Goal: Navigation & Orientation: Find specific page/section

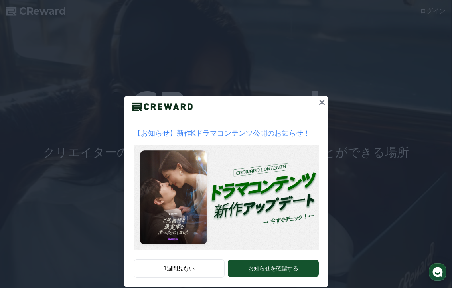
click at [316, 105] on button at bounding box center [322, 102] width 13 height 13
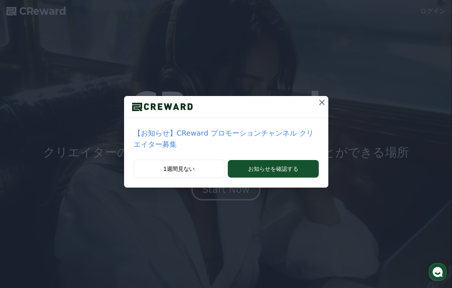
click at [323, 101] on icon at bounding box center [322, 102] width 6 height 6
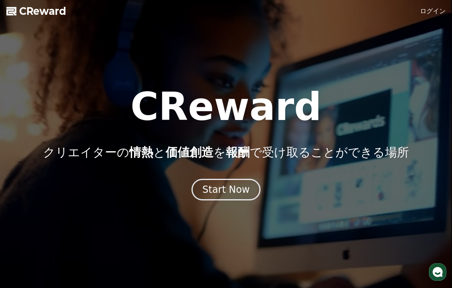
click at [436, 15] on link "ログイン" at bounding box center [434, 11] width 26 height 10
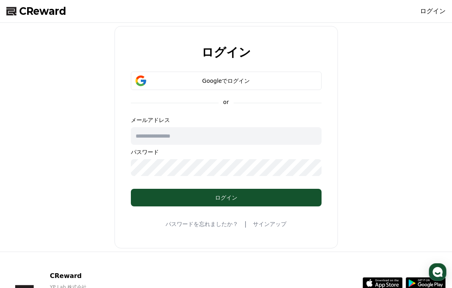
click at [147, 137] on input "text" at bounding box center [226, 136] width 191 height 18
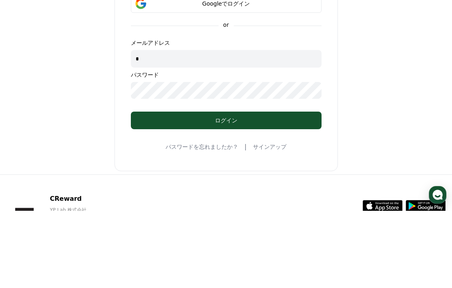
type input "*"
type input "**********"
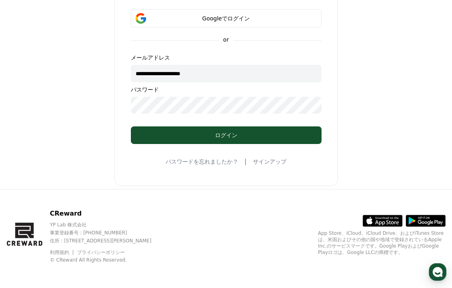
click at [299, 134] on div "ログイン" at bounding box center [226, 135] width 159 height 8
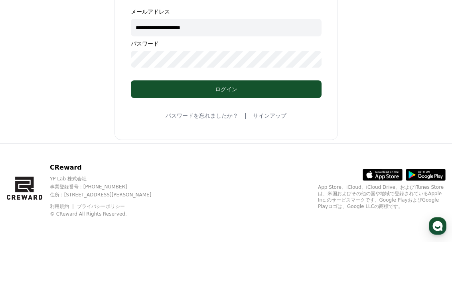
click at [300, 131] on div "ログイン" at bounding box center [226, 135] width 159 height 8
click at [305, 126] on button "ログイン" at bounding box center [226, 135] width 191 height 18
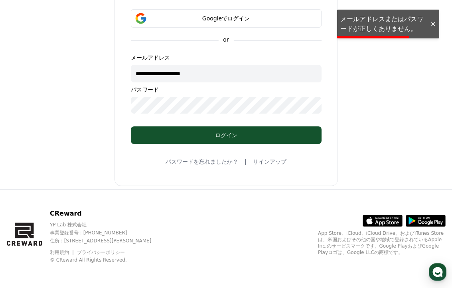
click at [434, 21] on div at bounding box center [433, 24] width 13 height 8
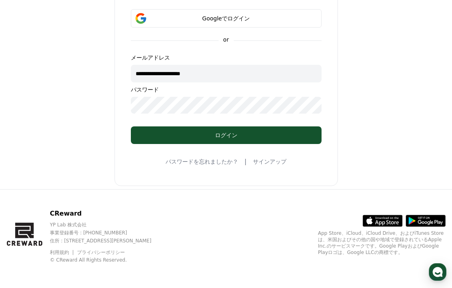
click at [235, 123] on form "**********" at bounding box center [226, 76] width 216 height 135
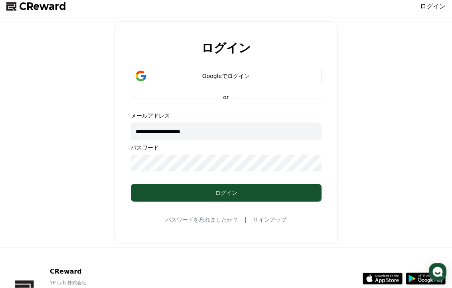
click at [261, 76] on div "Googleでログイン" at bounding box center [227, 76] width 168 height 8
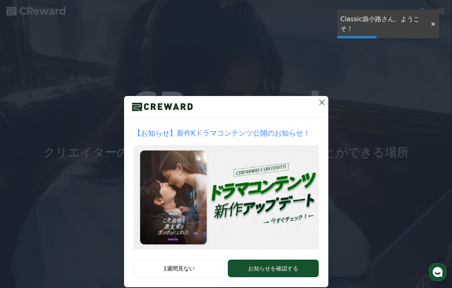
click at [319, 103] on icon at bounding box center [322, 102] width 10 height 10
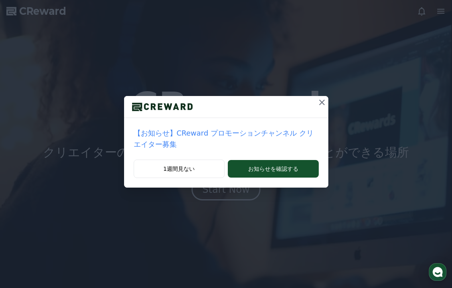
click at [319, 97] on icon at bounding box center [322, 102] width 10 height 10
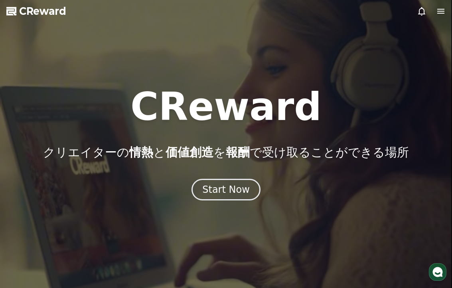
click at [444, 14] on icon at bounding box center [441, 11] width 7 height 5
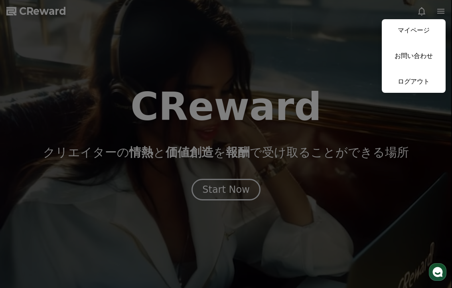
click at [430, 32] on link "マイページ" at bounding box center [414, 30] width 64 height 22
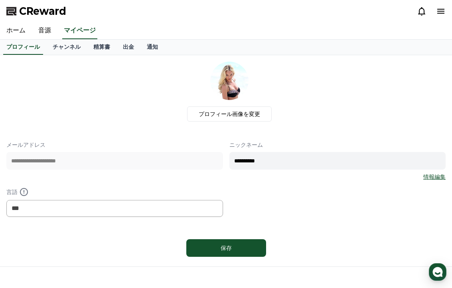
click at [65, 48] on link "チャンネル" at bounding box center [66, 47] width 41 height 15
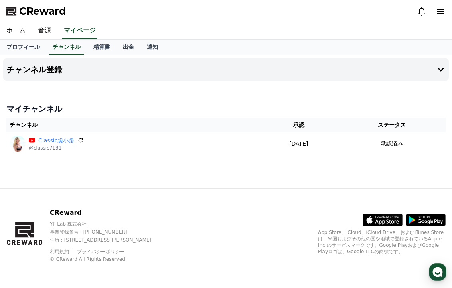
click at [95, 49] on link "精算書" at bounding box center [102, 47] width 30 height 15
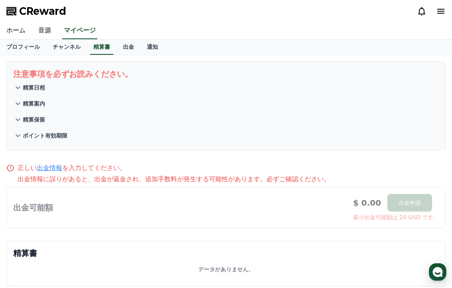
click at [123, 45] on link "出金" at bounding box center [129, 47] width 24 height 15
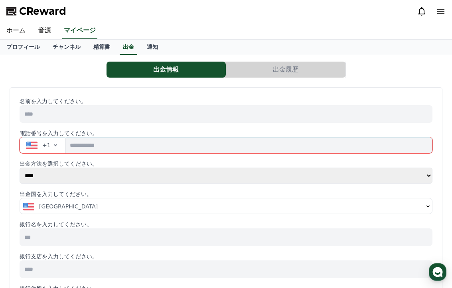
click at [48, 32] on link "音源" at bounding box center [45, 30] width 26 height 17
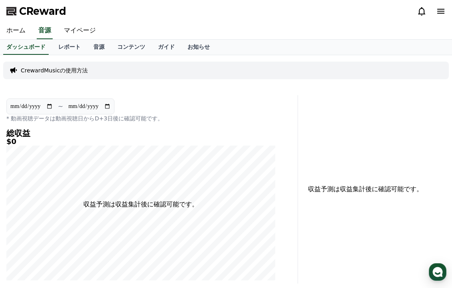
click at [65, 50] on link "レポート" at bounding box center [69, 47] width 35 height 15
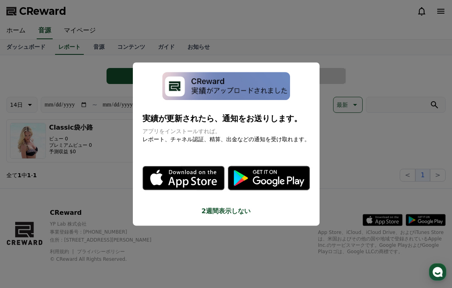
click at [102, 50] on button "close modal" at bounding box center [226, 144] width 452 height 288
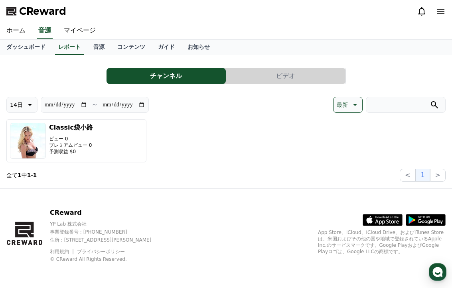
click at [99, 50] on link "音源" at bounding box center [99, 47] width 24 height 15
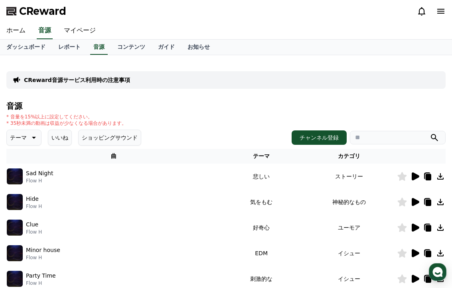
click at [161, 50] on link "ガイド" at bounding box center [167, 47] width 30 height 15
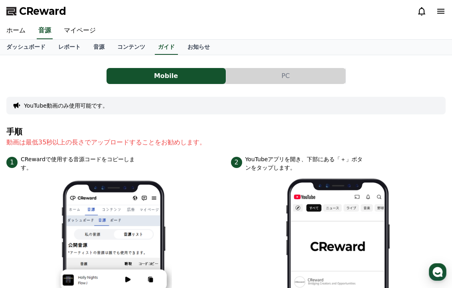
click at [97, 46] on link "音源" at bounding box center [99, 47] width 24 height 15
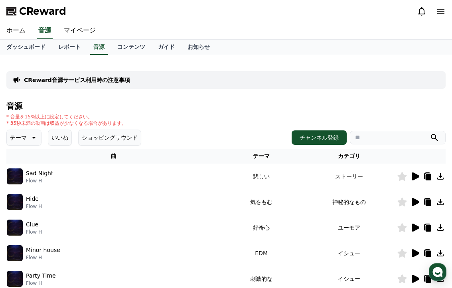
click at [416, 178] on icon at bounding box center [416, 176] width 8 height 8
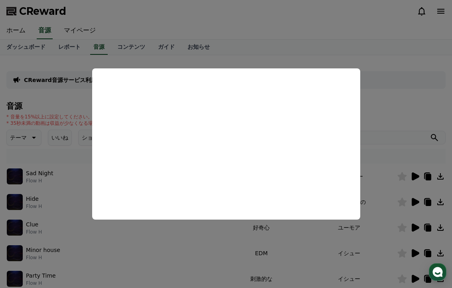
click at [410, 105] on button "close modal" at bounding box center [226, 144] width 452 height 288
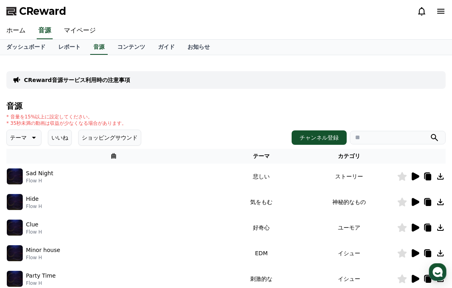
click at [413, 200] on icon at bounding box center [416, 202] width 8 height 8
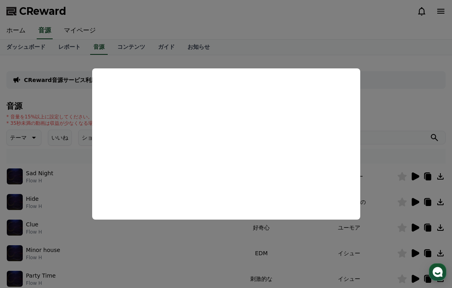
click at [413, 105] on button "close modal" at bounding box center [226, 144] width 452 height 288
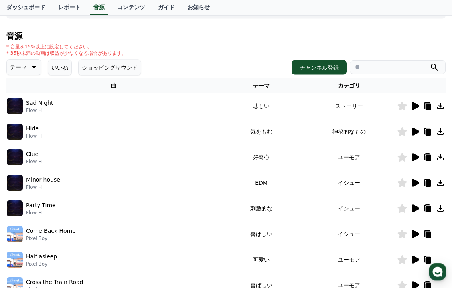
click at [415, 155] on icon at bounding box center [416, 157] width 8 height 8
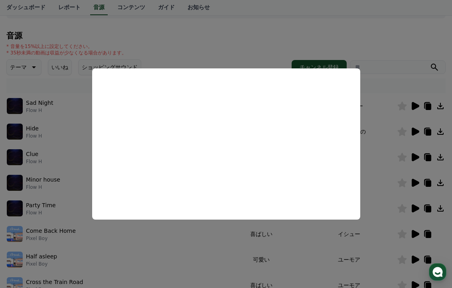
click at [407, 49] on button "close modal" at bounding box center [226, 144] width 452 height 288
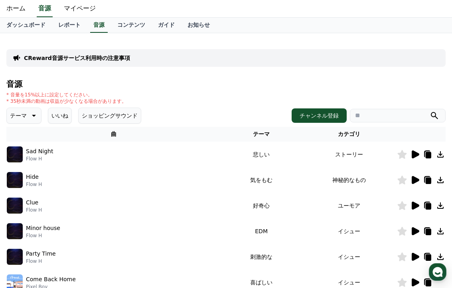
scroll to position [22, 0]
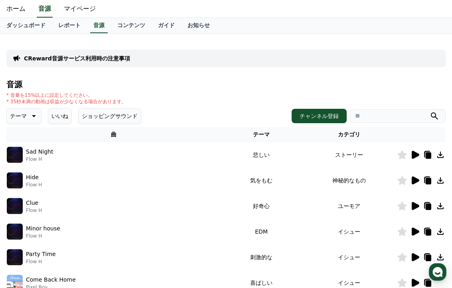
click at [425, 179] on icon at bounding box center [428, 179] width 6 height 7
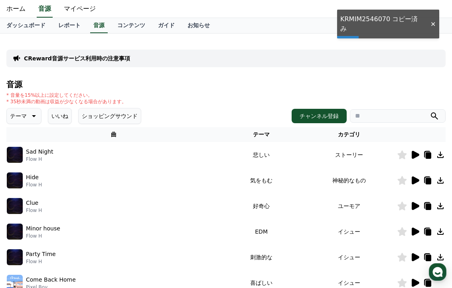
click at [435, 20] on div at bounding box center [433, 24] width 13 height 8
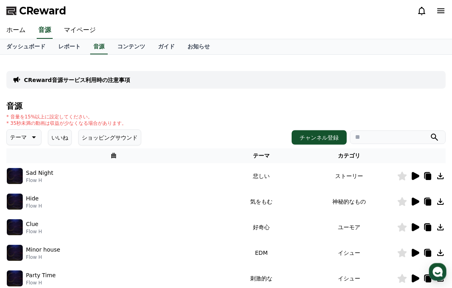
scroll to position [0, 0]
click at [332, 135] on button "チャンネル登録" at bounding box center [319, 137] width 55 height 14
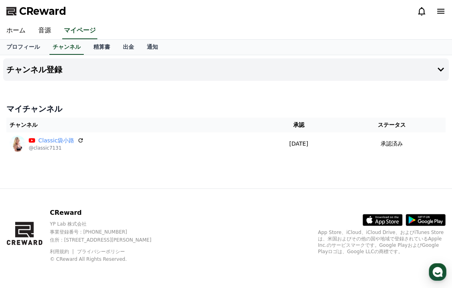
click at [48, 32] on link "音源" at bounding box center [45, 30] width 26 height 17
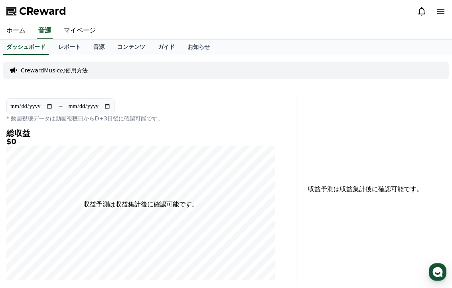
click at [77, 33] on link "マイページ" at bounding box center [80, 30] width 45 height 17
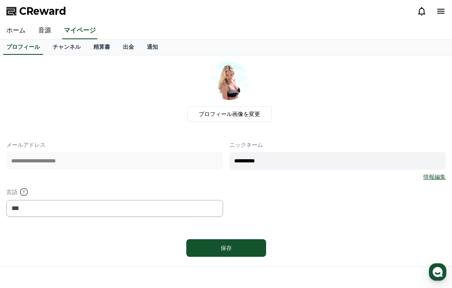
click at [42, 32] on link "音源" at bounding box center [45, 30] width 26 height 17
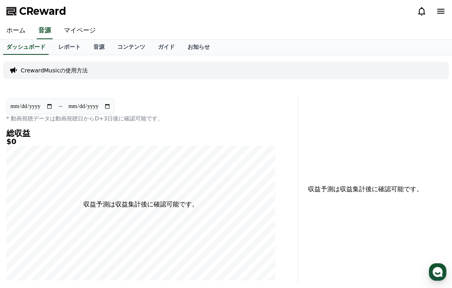
click at [99, 50] on link "音源" at bounding box center [99, 47] width 24 height 15
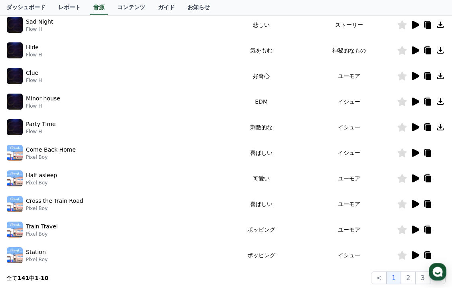
scroll to position [151, 0]
click at [412, 125] on icon at bounding box center [416, 127] width 10 height 10
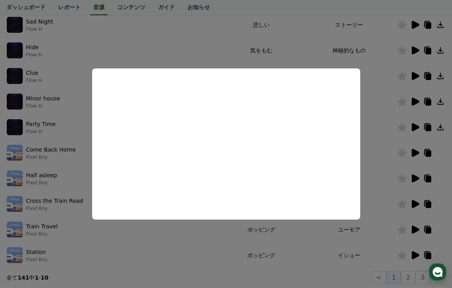
click at [300, 50] on button "close modal" at bounding box center [226, 144] width 452 height 288
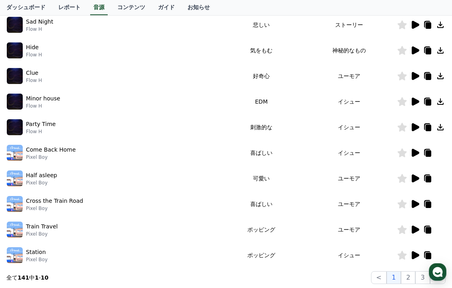
click at [400, 129] on icon at bounding box center [403, 127] width 10 height 9
click at [446, 128] on icon at bounding box center [441, 127] width 10 height 10
click at [437, 126] on icon at bounding box center [441, 127] width 10 height 10
click at [439, 128] on icon at bounding box center [441, 127] width 10 height 10
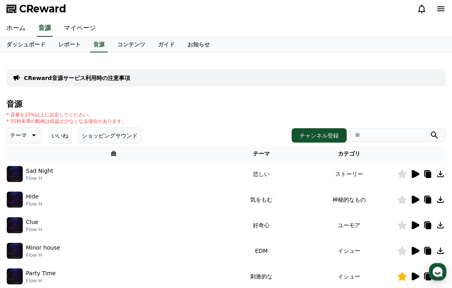
scroll to position [0, 0]
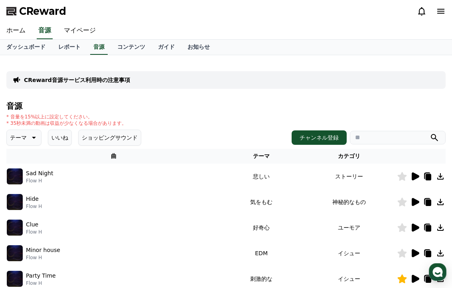
click at [159, 42] on link "ガイド" at bounding box center [167, 47] width 30 height 15
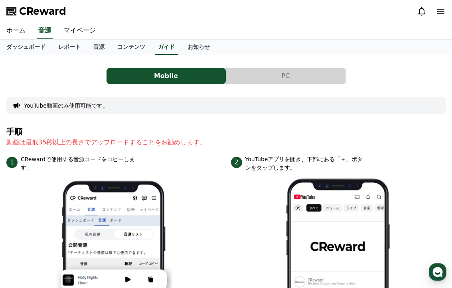
click at [97, 50] on link "音源" at bounding box center [99, 47] width 24 height 15
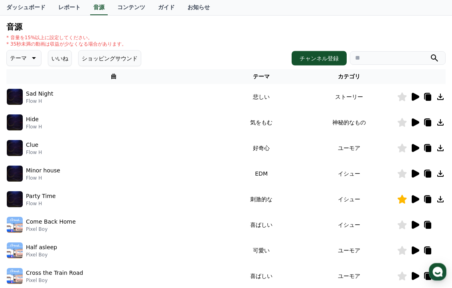
scroll to position [81, 0]
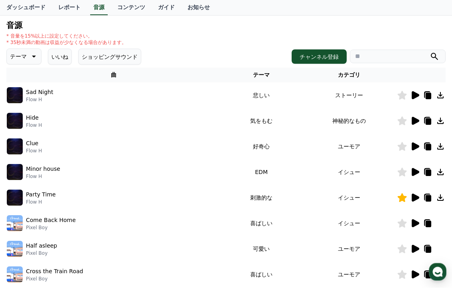
click at [444, 196] on icon at bounding box center [441, 198] width 10 height 10
click at [424, 195] on icon at bounding box center [428, 198] width 10 height 10
click at [126, 7] on link "コンテンツ" at bounding box center [131, 7] width 41 height 15
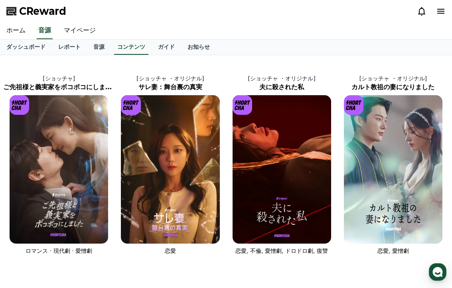
click at [24, 30] on link "ホーム" at bounding box center [16, 30] width 32 height 17
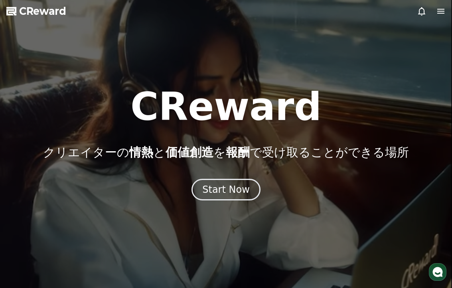
click at [444, 14] on icon at bounding box center [441, 11] width 7 height 5
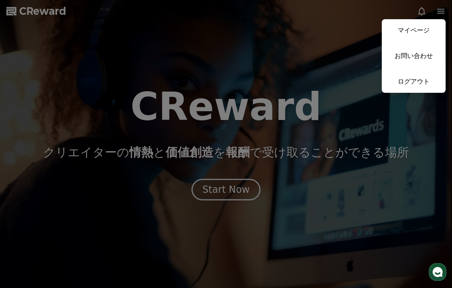
click at [425, 30] on link "マイページ" at bounding box center [414, 30] width 64 height 22
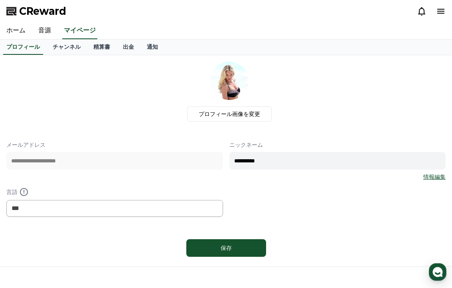
click at [79, 32] on link "マイページ" at bounding box center [79, 30] width 35 height 17
click at [46, 33] on link "音源" at bounding box center [45, 30] width 26 height 17
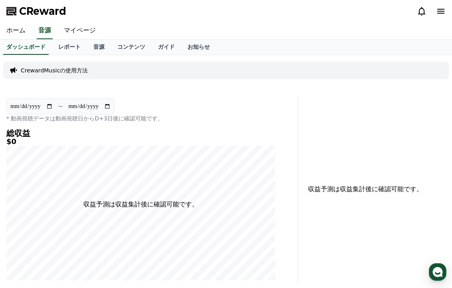
click at [159, 48] on link "ガイド" at bounding box center [167, 47] width 30 height 15
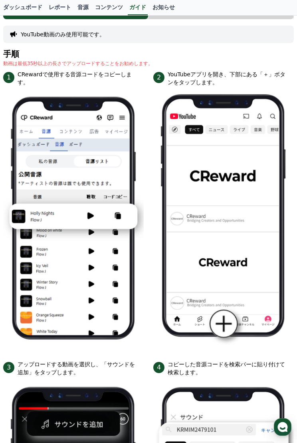
scroll to position [55, 0]
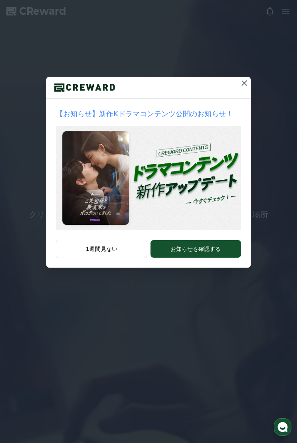
click at [239, 83] on button at bounding box center [244, 83] width 13 height 13
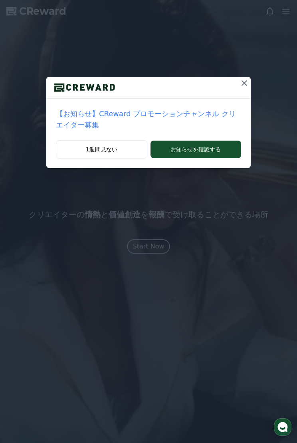
click at [245, 81] on icon at bounding box center [245, 83] width 10 height 10
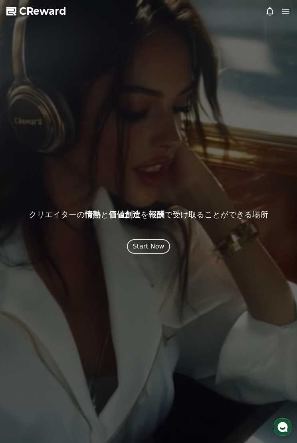
click at [289, 14] on icon at bounding box center [286, 11] width 10 height 10
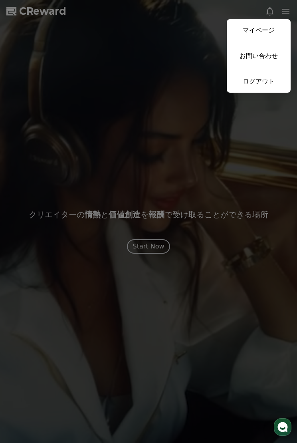
click at [262, 29] on link "マイページ" at bounding box center [259, 30] width 64 height 22
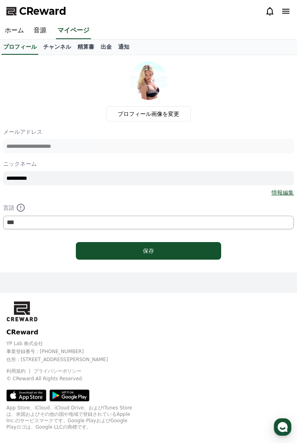
click at [42, 33] on link "音源" at bounding box center [40, 30] width 22 height 17
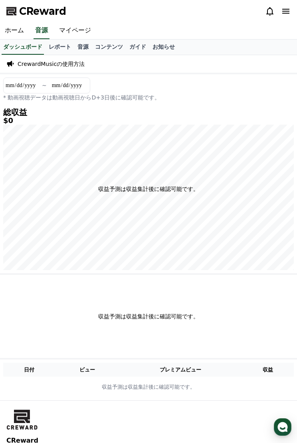
click at [129, 44] on link "ガイド" at bounding box center [137, 47] width 23 height 15
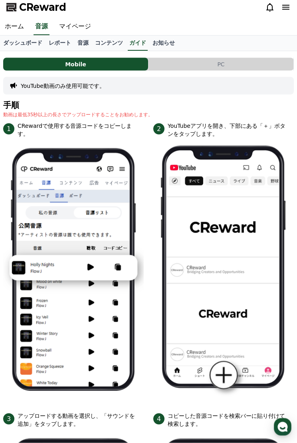
scroll to position [1, 0]
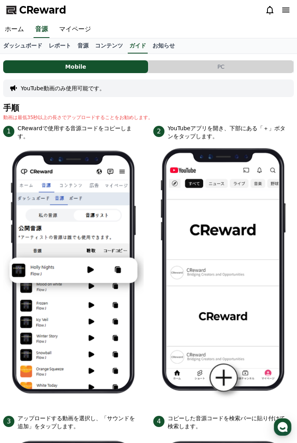
click at [243, 67] on button "PC" at bounding box center [221, 66] width 145 height 13
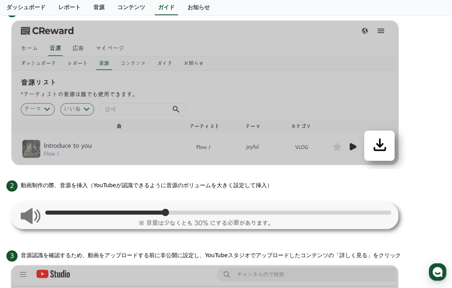
scroll to position [238, 0]
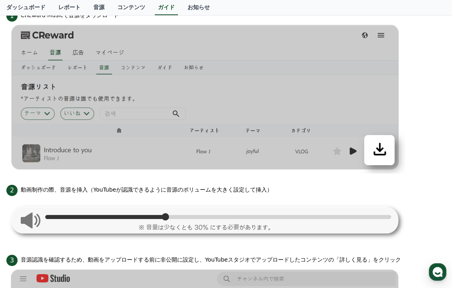
click at [131, 13] on link "コンテンツ" at bounding box center [131, 7] width 41 height 15
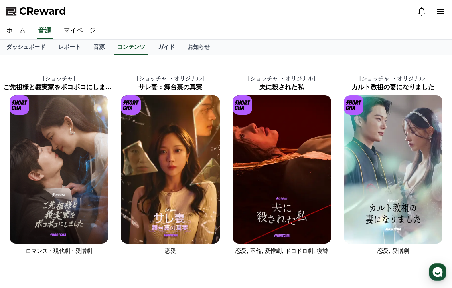
click at [95, 50] on link "音源" at bounding box center [99, 47] width 24 height 15
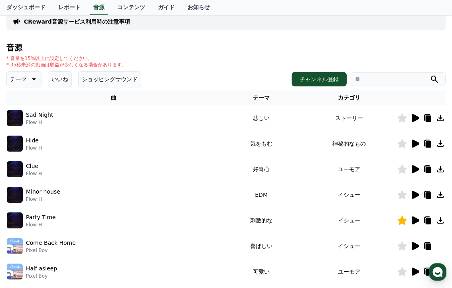
scroll to position [61, 0]
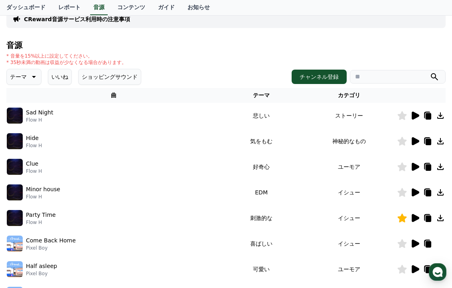
click at [297, 221] on icon at bounding box center [441, 218] width 10 height 10
click at [297, 217] on icon at bounding box center [441, 218] width 10 height 10
click at [297, 216] on icon at bounding box center [441, 218] width 10 height 10
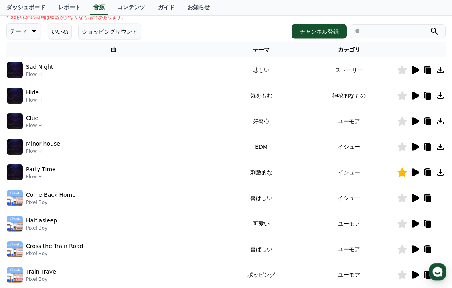
scroll to position [105, 0]
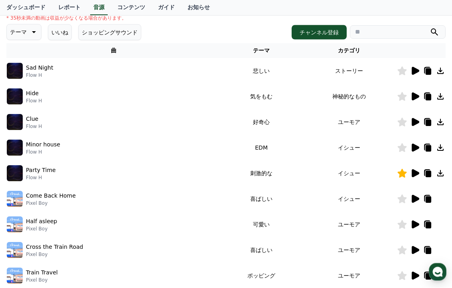
click at [272, 169] on td "刺激的な" at bounding box center [262, 174] width 80 height 26
click at [297, 174] on icon at bounding box center [441, 174] width 10 height 10
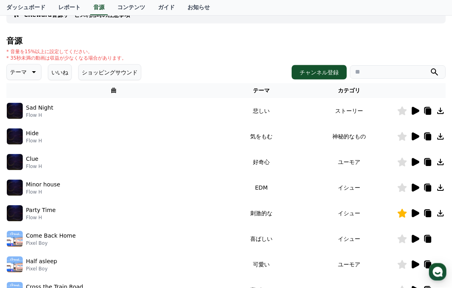
scroll to position [0, 0]
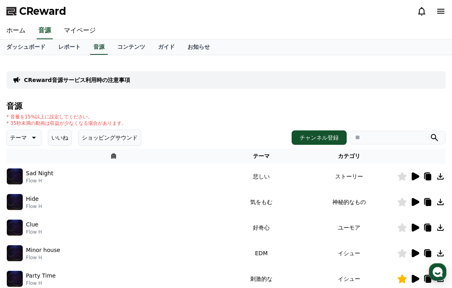
click at [63, 49] on link "レポート" at bounding box center [69, 47] width 35 height 15
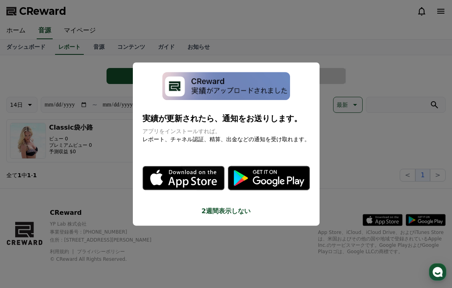
click at [290, 212] on button "close modal" at bounding box center [226, 144] width 452 height 288
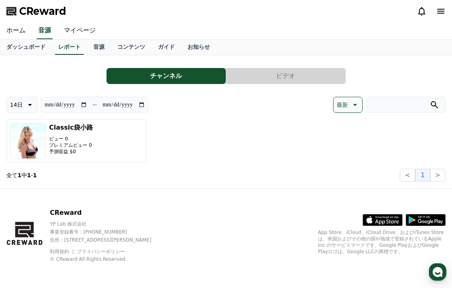
click at [41, 145] on img "button" at bounding box center [28, 141] width 36 height 36
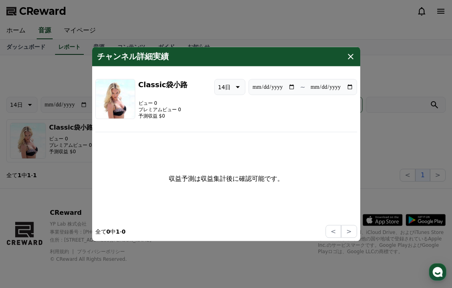
click at [297, 53] on icon "modal" at bounding box center [351, 57] width 10 height 10
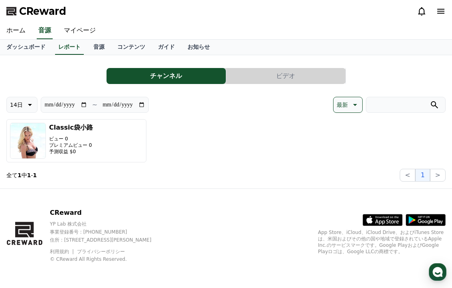
click at [16, 29] on link "ホーム" at bounding box center [16, 30] width 32 height 17
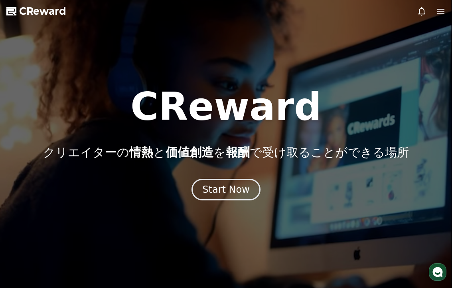
click at [231, 192] on div "Start Now" at bounding box center [226, 189] width 48 height 13
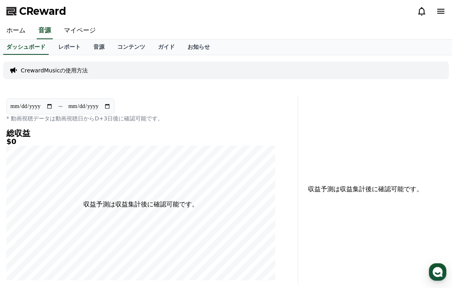
click at [67, 50] on link "レポート" at bounding box center [69, 47] width 35 height 15
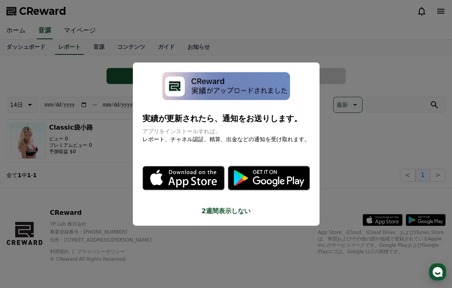
click at [99, 48] on button "close modal" at bounding box center [226, 144] width 452 height 288
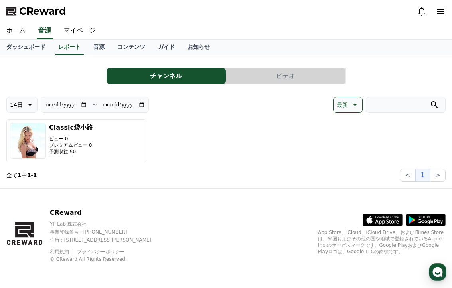
click at [132, 50] on link "コンテンツ" at bounding box center [131, 47] width 41 height 15
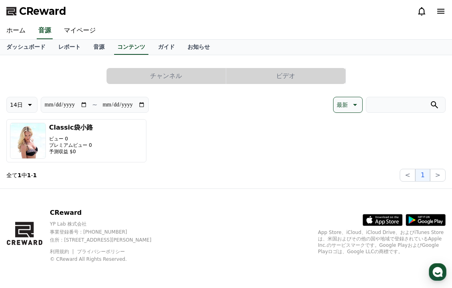
click at [160, 50] on link "ガイド" at bounding box center [167, 47] width 30 height 15
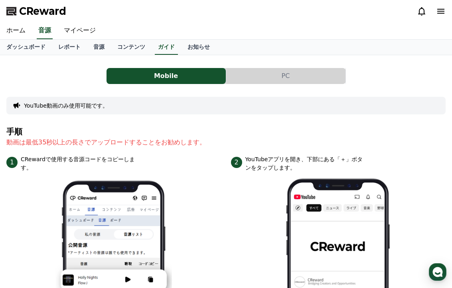
click at [264, 75] on button "PC" at bounding box center [285, 76] width 119 height 16
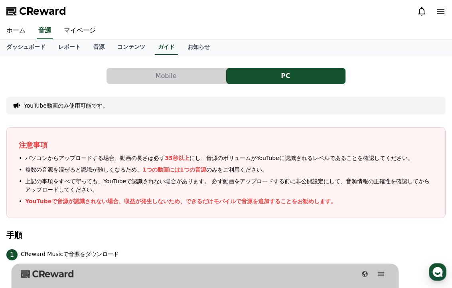
click at [156, 72] on button "Mobile" at bounding box center [166, 76] width 119 height 16
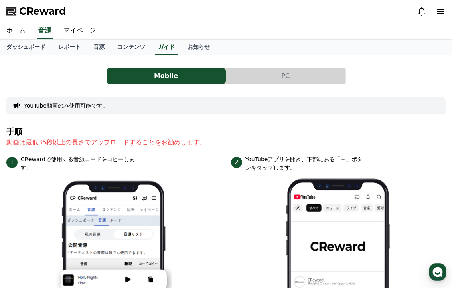
click at [104, 50] on link "音源" at bounding box center [99, 47] width 24 height 15
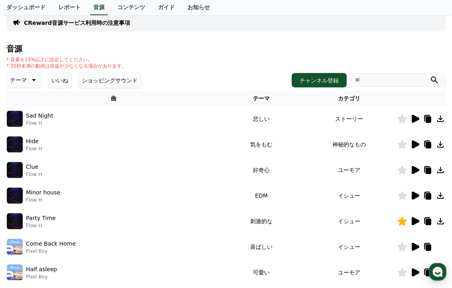
scroll to position [58, 0]
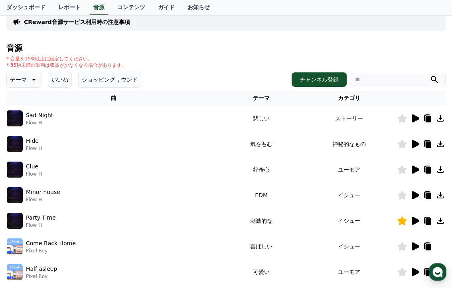
click at [297, 220] on icon at bounding box center [441, 221] width 10 height 10
click at [99, 187] on div "Minor house Flow H" at bounding box center [114, 195] width 214 height 16
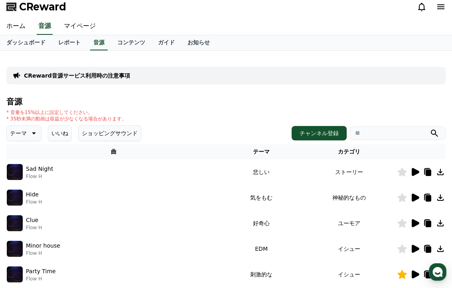
scroll to position [0, 0]
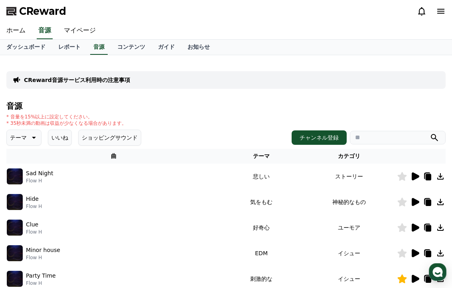
click at [297, 12] on icon at bounding box center [441, 11] width 7 height 5
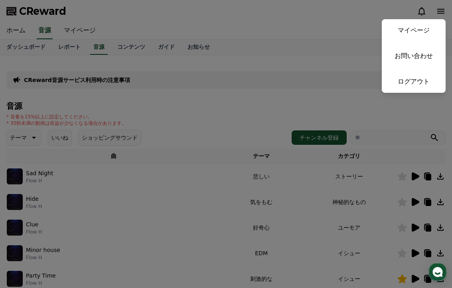
click at [297, 98] on button "close" at bounding box center [226, 144] width 452 height 288
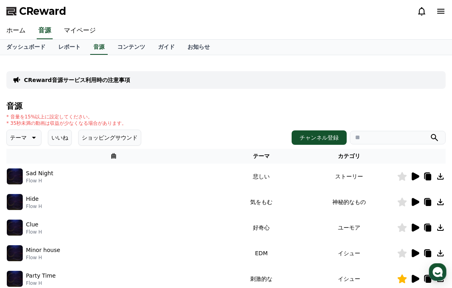
click at [297, 16] on icon at bounding box center [422, 11] width 10 height 10
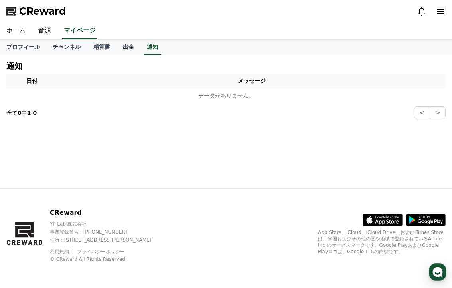
click at [46, 30] on link "音源" at bounding box center [45, 30] width 26 height 17
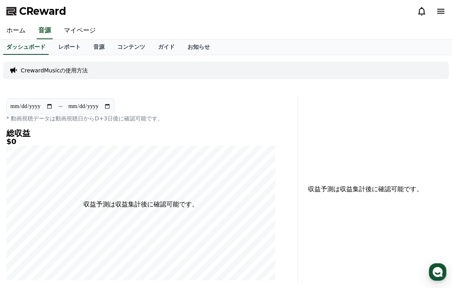
click at [94, 48] on link "音源" at bounding box center [99, 47] width 24 height 15
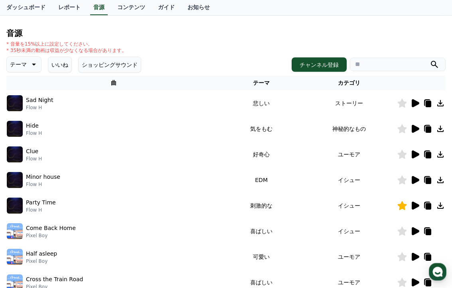
click at [297, 205] on icon at bounding box center [416, 206] width 8 height 8
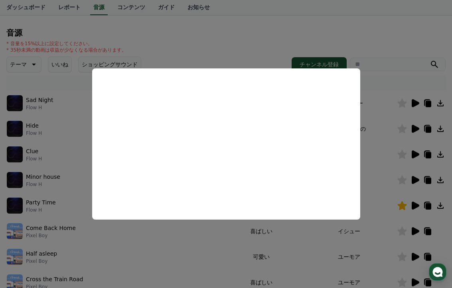
click at [68, 157] on button "close modal" at bounding box center [226, 144] width 452 height 288
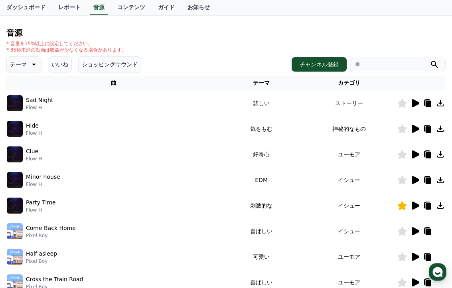
click at [297, 206] on icon at bounding box center [429, 206] width 6 height 6
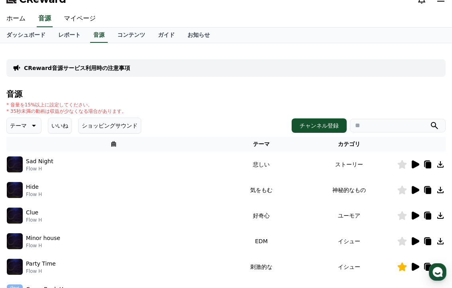
scroll to position [0, 0]
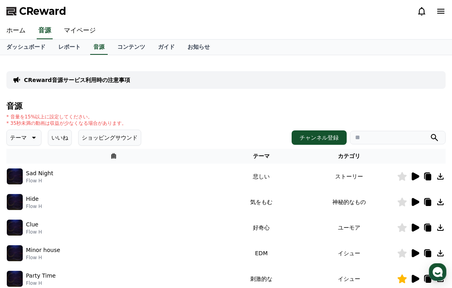
click at [123, 46] on link "コンテンツ" at bounding box center [131, 47] width 41 height 15
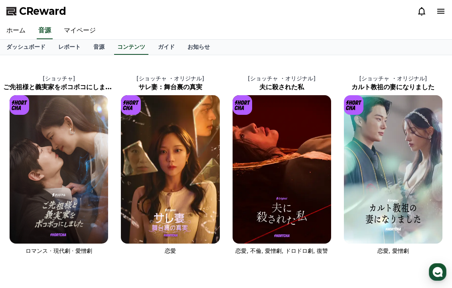
click at [186, 49] on link "お知らせ" at bounding box center [198, 47] width 35 height 15
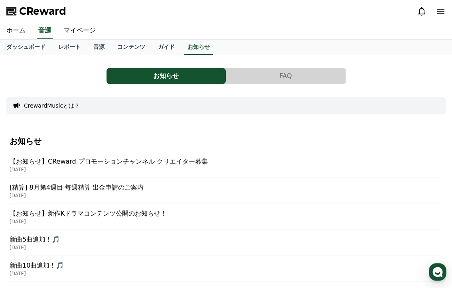
click at [157, 43] on link "ガイド" at bounding box center [167, 47] width 30 height 15
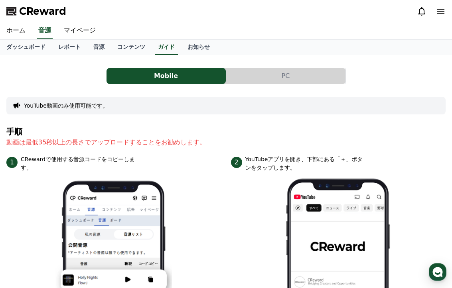
click at [70, 46] on link "レポート" at bounding box center [69, 47] width 35 height 15
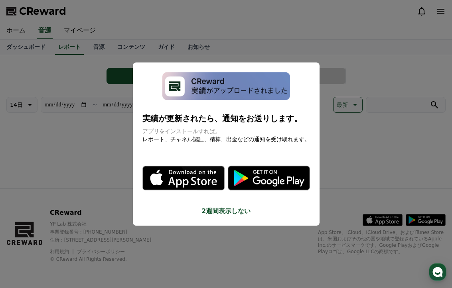
click at [85, 25] on button "close modal" at bounding box center [226, 144] width 452 height 288
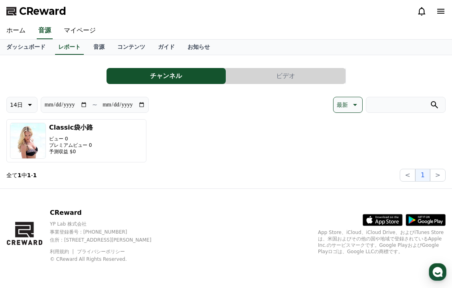
click at [112, 146] on button "Classic袋小路 ビュー 0 プレミアムビュー 0 予測収益 $0" at bounding box center [76, 140] width 140 height 43
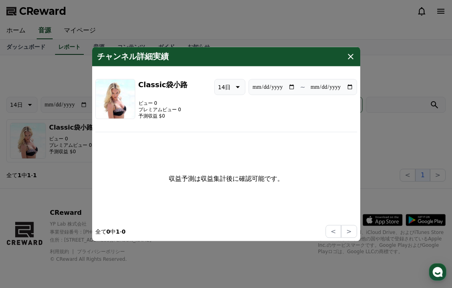
click at [142, 105] on p "ビュー 0" at bounding box center [164, 103] width 50 height 6
click at [297, 57] on icon "modal" at bounding box center [351, 57] width 10 height 10
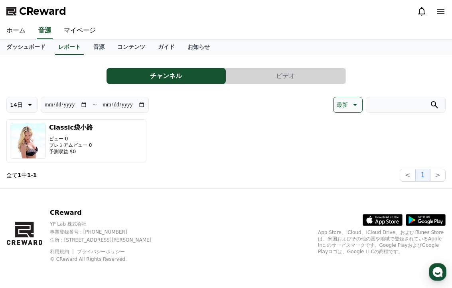
click at [290, 72] on button "ビデオ" at bounding box center [285, 76] width 119 height 16
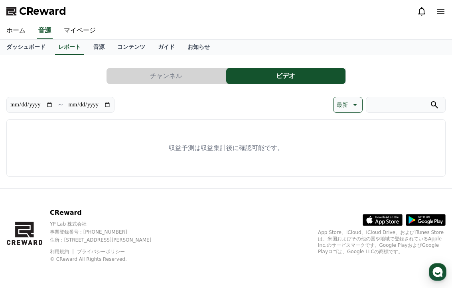
click at [187, 80] on button "チャンネル" at bounding box center [166, 76] width 119 height 16
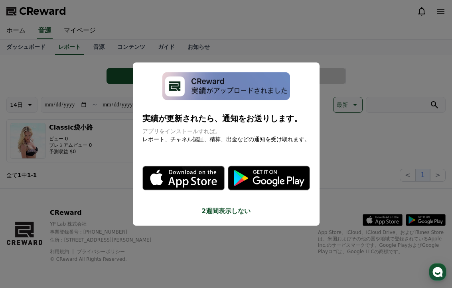
click at [134, 215] on button "close modal" at bounding box center [226, 144] width 452 height 288
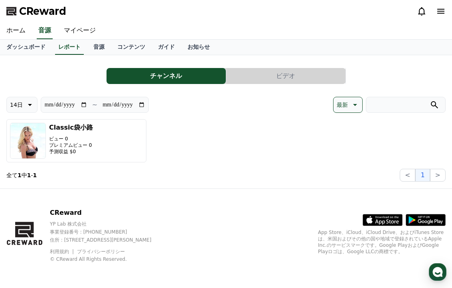
click at [30, 50] on link "ダッシュボード" at bounding box center [26, 47] width 52 height 15
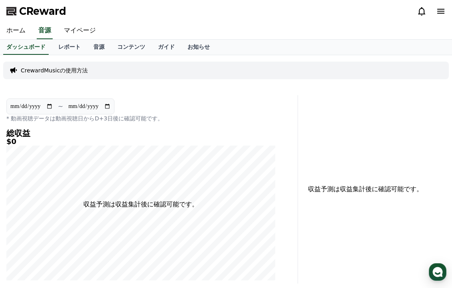
click at [24, 28] on link "ホーム" at bounding box center [16, 30] width 32 height 17
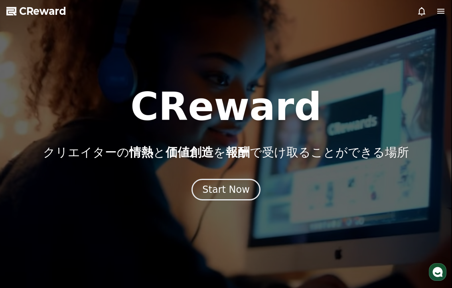
click at [297, 13] on icon at bounding box center [441, 11] width 7 height 5
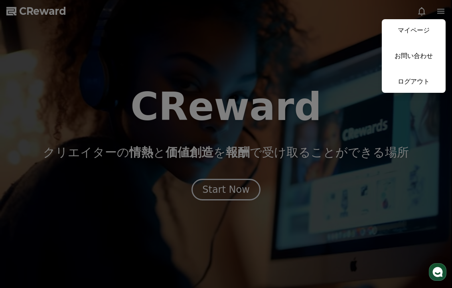
click at [297, 34] on link "マイページ" at bounding box center [414, 30] width 64 height 22
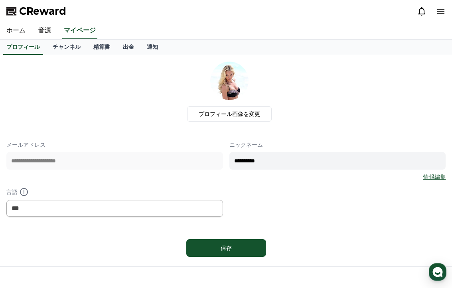
click at [42, 36] on link "音源" at bounding box center [45, 30] width 26 height 17
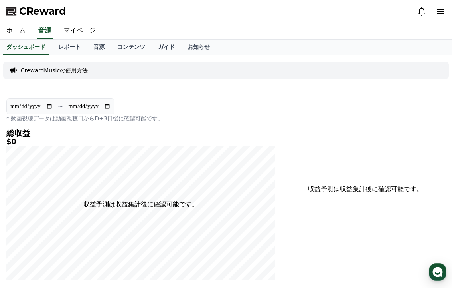
click at [99, 48] on link "音源" at bounding box center [99, 47] width 24 height 15
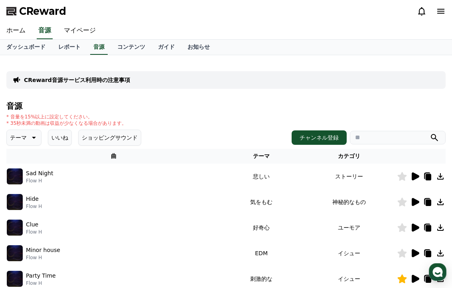
click at [133, 48] on link "コンテンツ" at bounding box center [131, 47] width 41 height 15
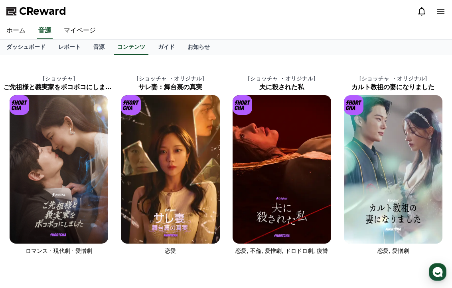
click at [78, 46] on link "レポート" at bounding box center [69, 47] width 35 height 15
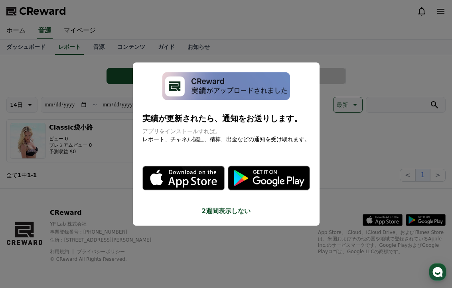
click at [99, 44] on button "close modal" at bounding box center [226, 144] width 452 height 288
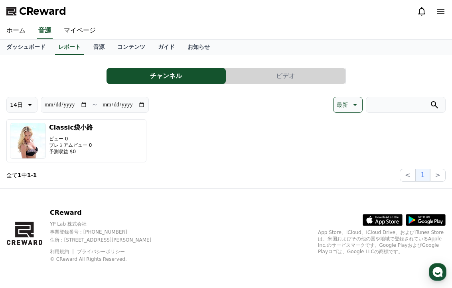
click at [101, 54] on link "音源" at bounding box center [99, 47] width 24 height 15
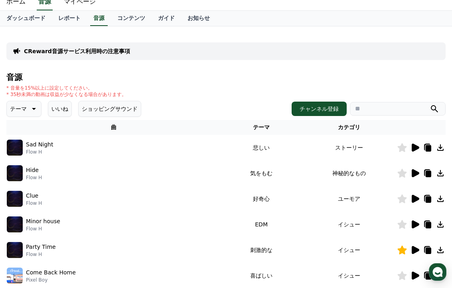
scroll to position [32, 0]
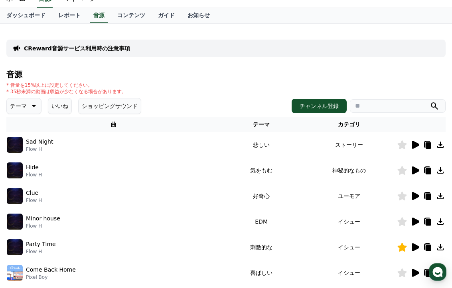
click at [297, 246] on icon at bounding box center [441, 247] width 10 height 10
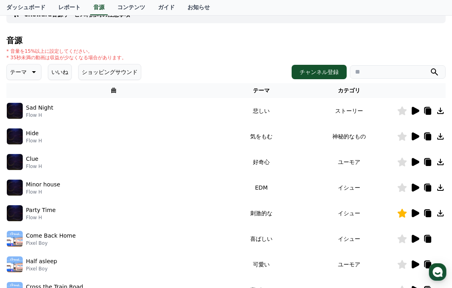
scroll to position [69, 0]
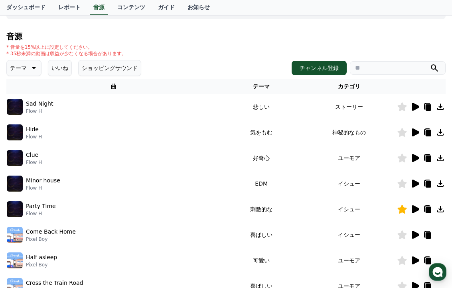
click at [87, 157] on div "Clue Flow H" at bounding box center [114, 158] width 214 height 16
click at [297, 208] on icon at bounding box center [441, 209] width 10 height 10
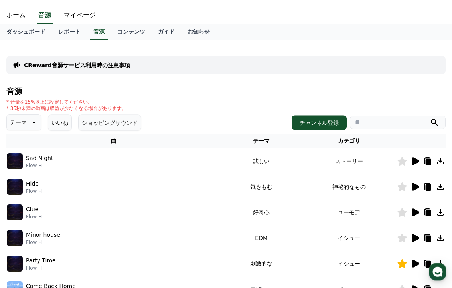
scroll to position [0, 0]
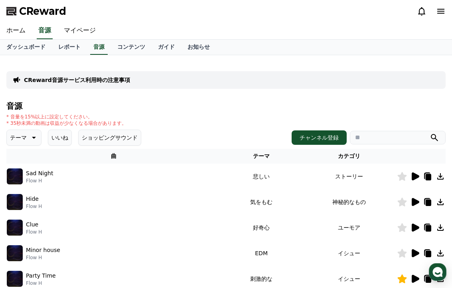
click at [127, 50] on link "コンテンツ" at bounding box center [131, 47] width 41 height 15
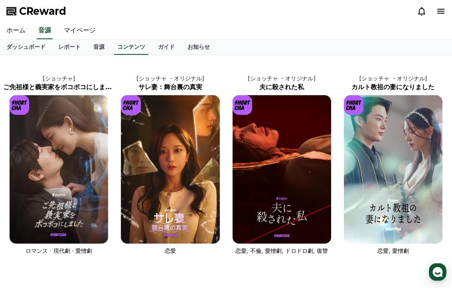
click at [165, 49] on link "ガイド" at bounding box center [167, 47] width 30 height 15
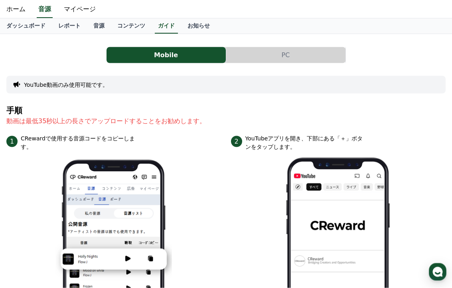
scroll to position [21, 0]
click at [297, 59] on button "PC" at bounding box center [285, 55] width 119 height 16
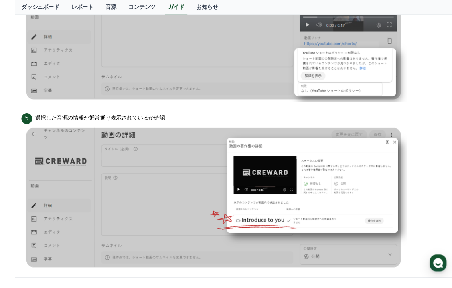
scroll to position [750, 0]
